Goal: Task Accomplishment & Management: Use online tool/utility

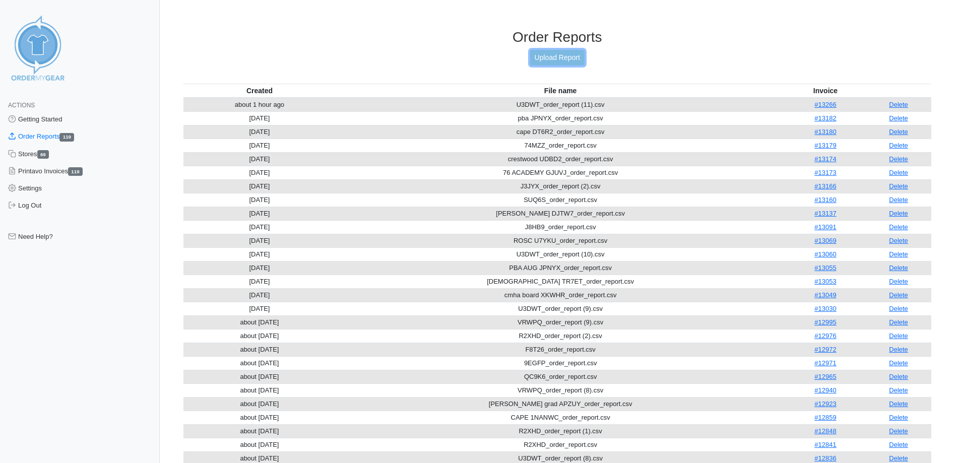
click at [553, 64] on link "Upload Report" at bounding box center [557, 58] width 54 height 16
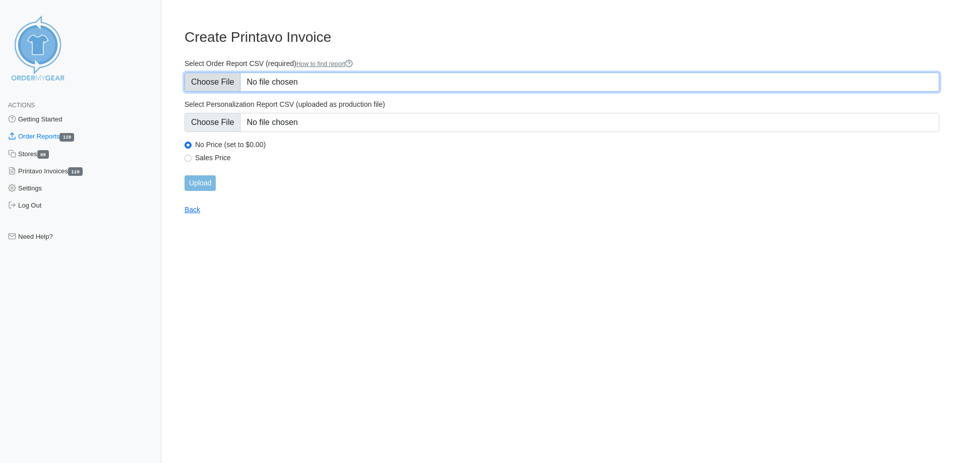
click at [231, 87] on input "Select Order Report CSV (required) How to find report" at bounding box center [561, 82] width 754 height 19
type input "C:\fakepath\7CUK9_order_report.csv"
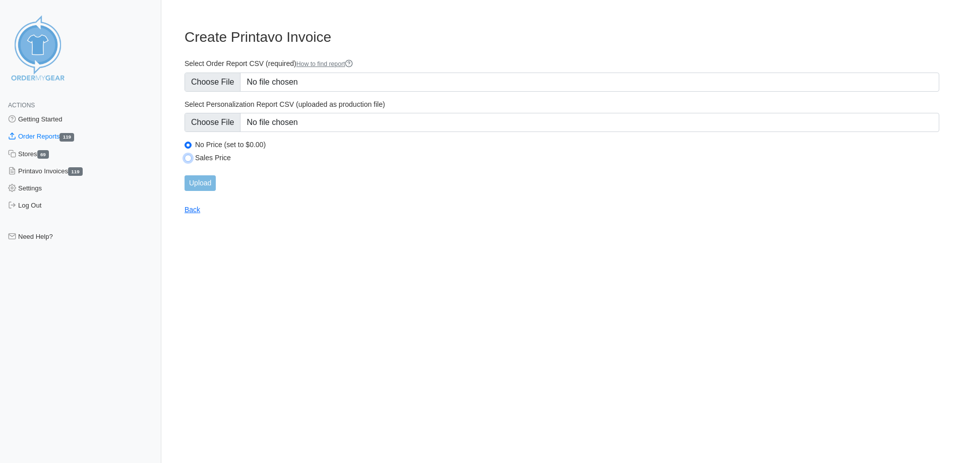
click at [190, 160] on input "Sales Price" at bounding box center [187, 158] width 7 height 7
radio input "true"
click at [198, 184] on input "Upload" at bounding box center [199, 183] width 31 height 16
